Goal: Find specific page/section: Find specific page/section

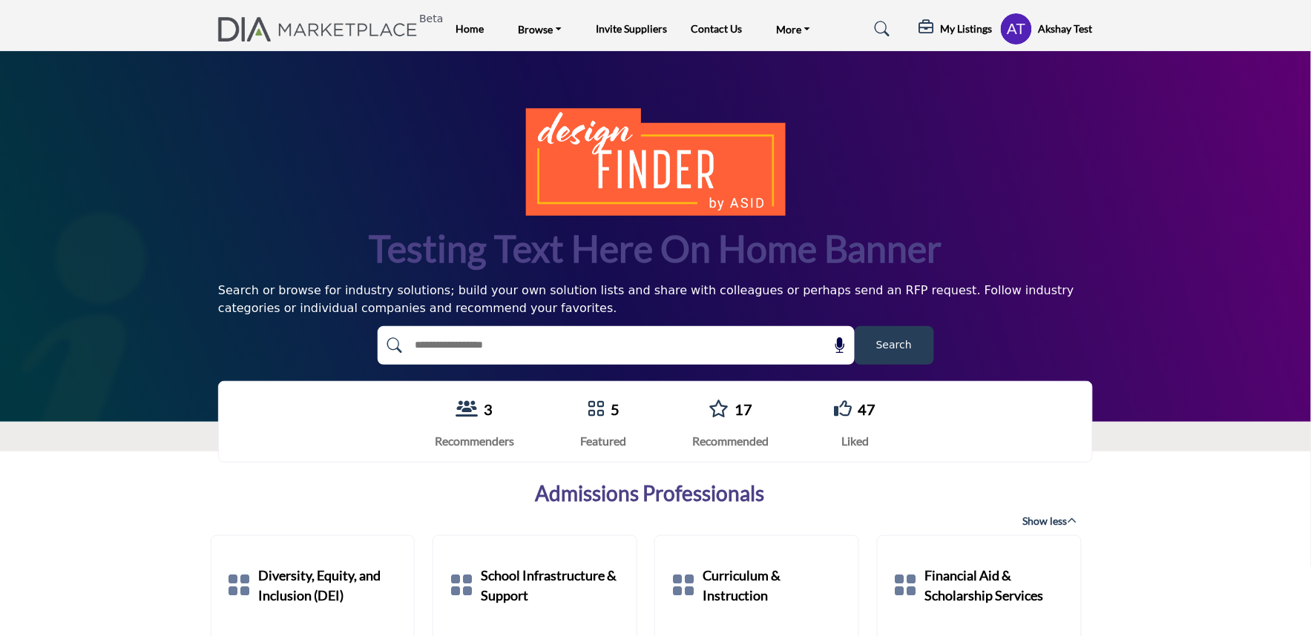
click at [463, 490] on div "Admissions Professionals" at bounding box center [650, 493] width 860 height 25
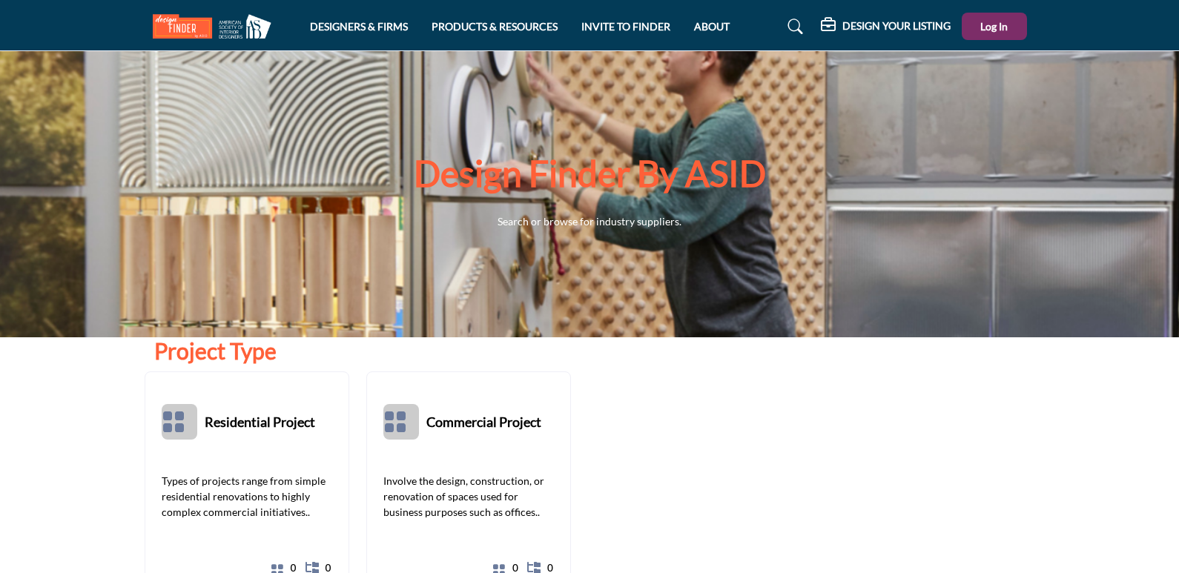
drag, startPoint x: 421, startPoint y: 168, endPoint x: 725, endPoint y: 225, distance: 309.3
click at [725, 224] on div "Design Finder by ASID Search or browse for industry suppliers." at bounding box center [590, 195] width 875 height 88
click at [697, 288] on div "Design Finder by ASID Search or browse for industry suppliers." at bounding box center [589, 194] width 1179 height 286
